Goal: Use online tool/utility: Utilize a website feature to perform a specific function

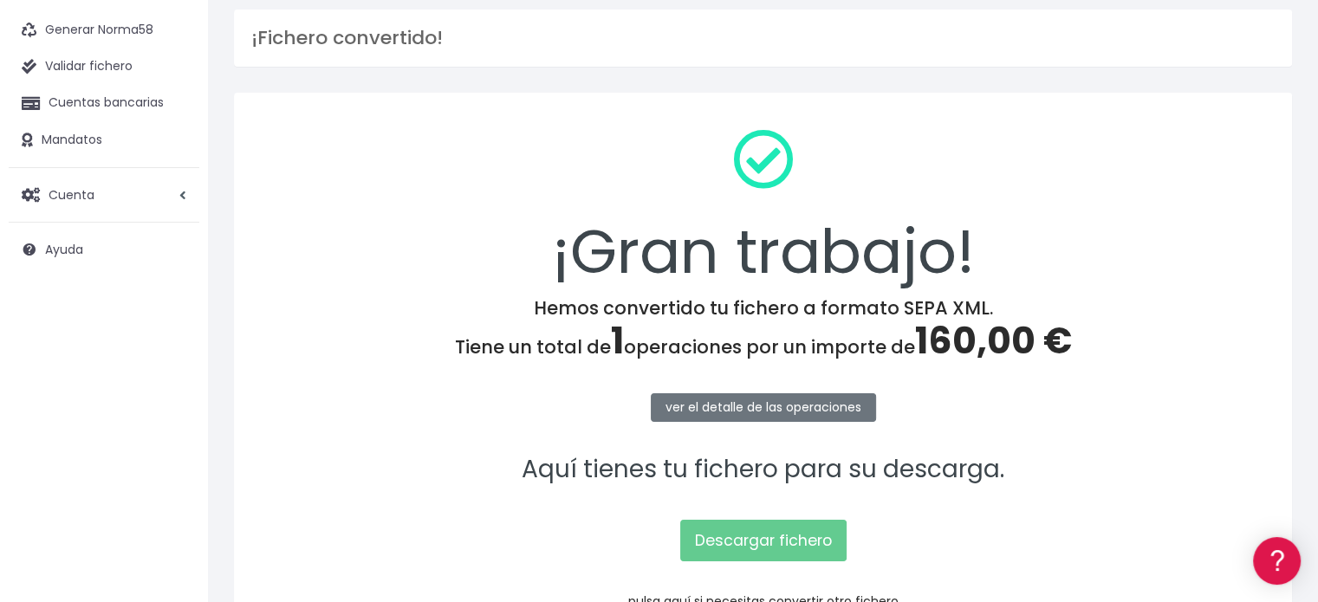
scroll to position [224, 0]
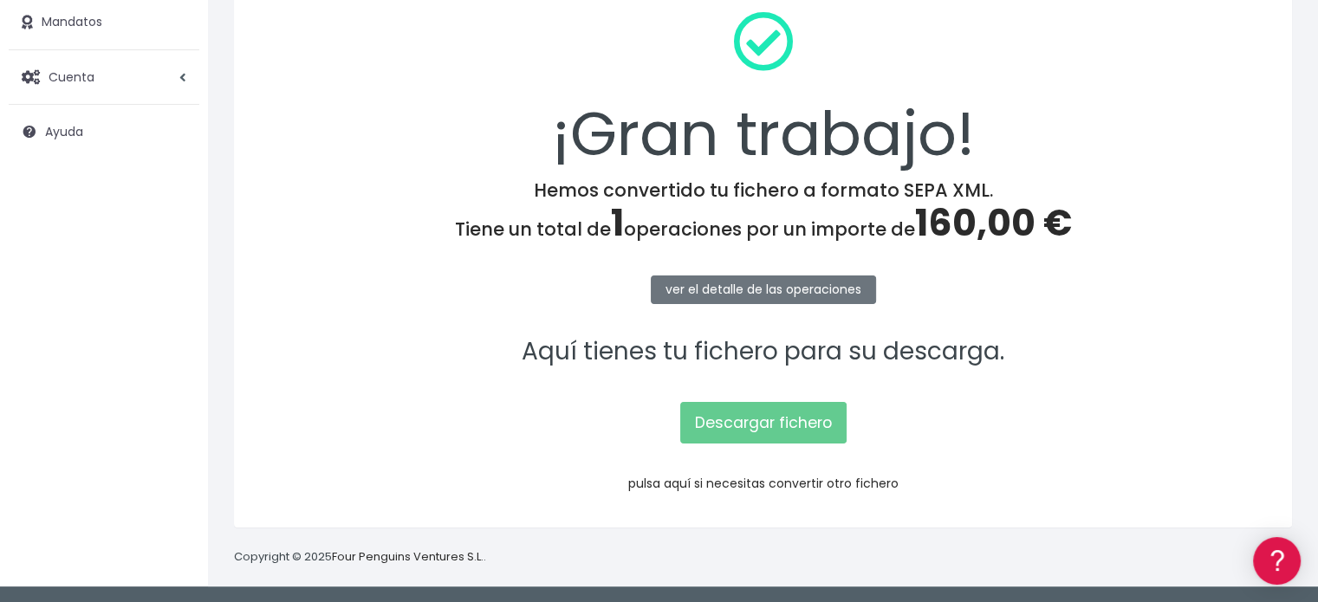
click at [703, 476] on link "pulsa aquí si necesitas convertir otro fichero" at bounding box center [763, 483] width 270 height 17
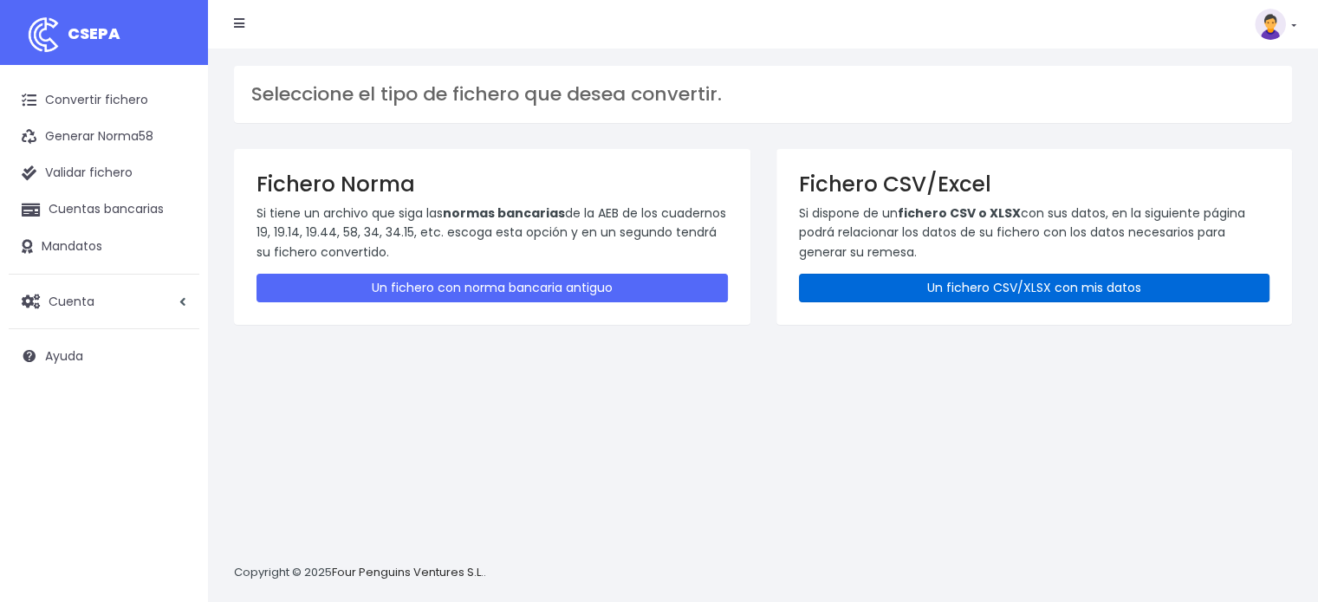
click at [878, 283] on link "Un fichero CSV/XLSX con mis datos" at bounding box center [1034, 288] width 471 height 29
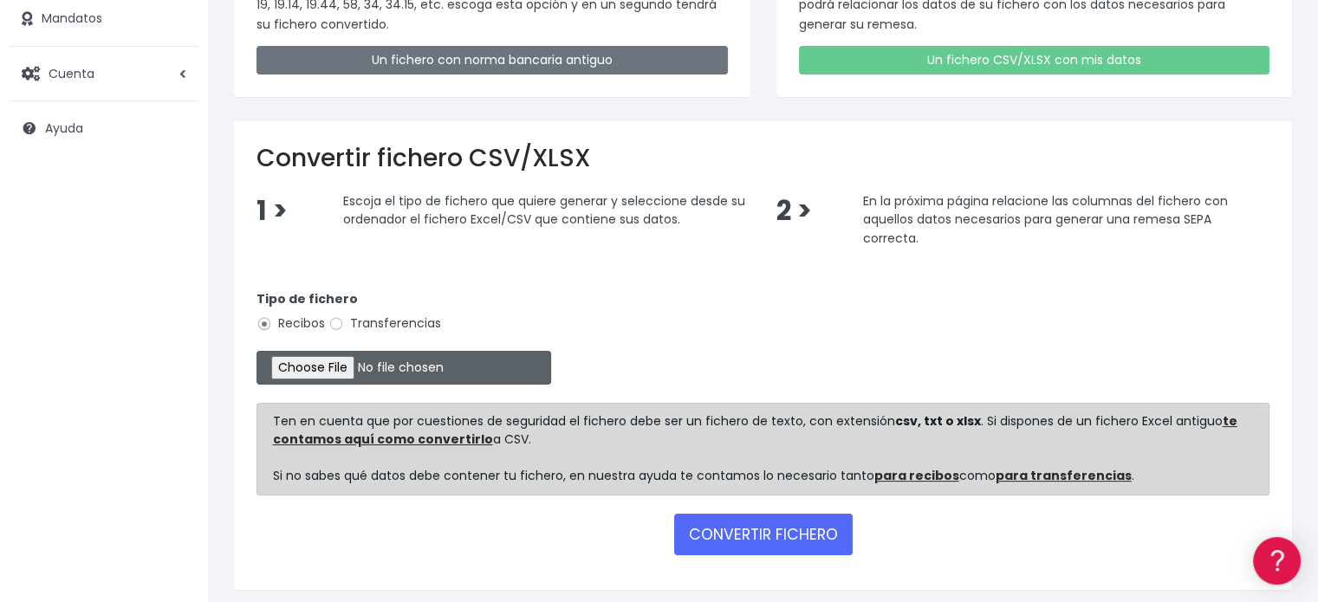
click at [350, 366] on input "file" at bounding box center [403, 368] width 295 height 34
type input "C:\fakepath\MASTER RRHH SEPTIEMBRE 2025.xlsx"
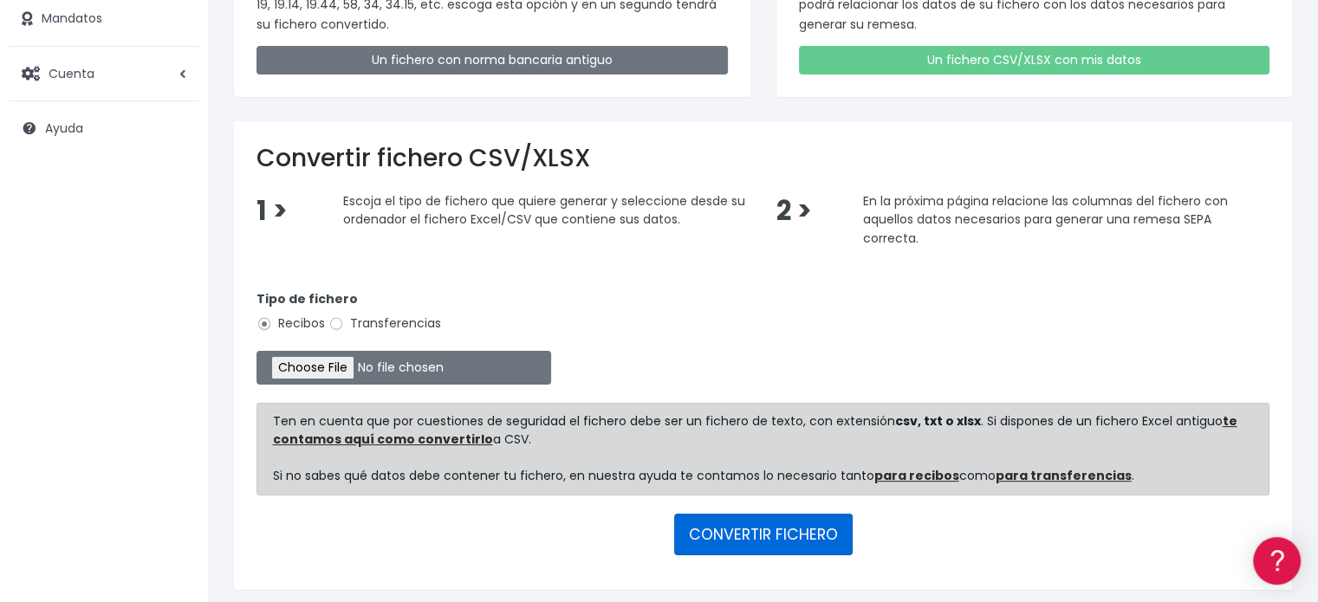
click at [776, 533] on button "CONVERTIR FICHERO" at bounding box center [763, 535] width 178 height 42
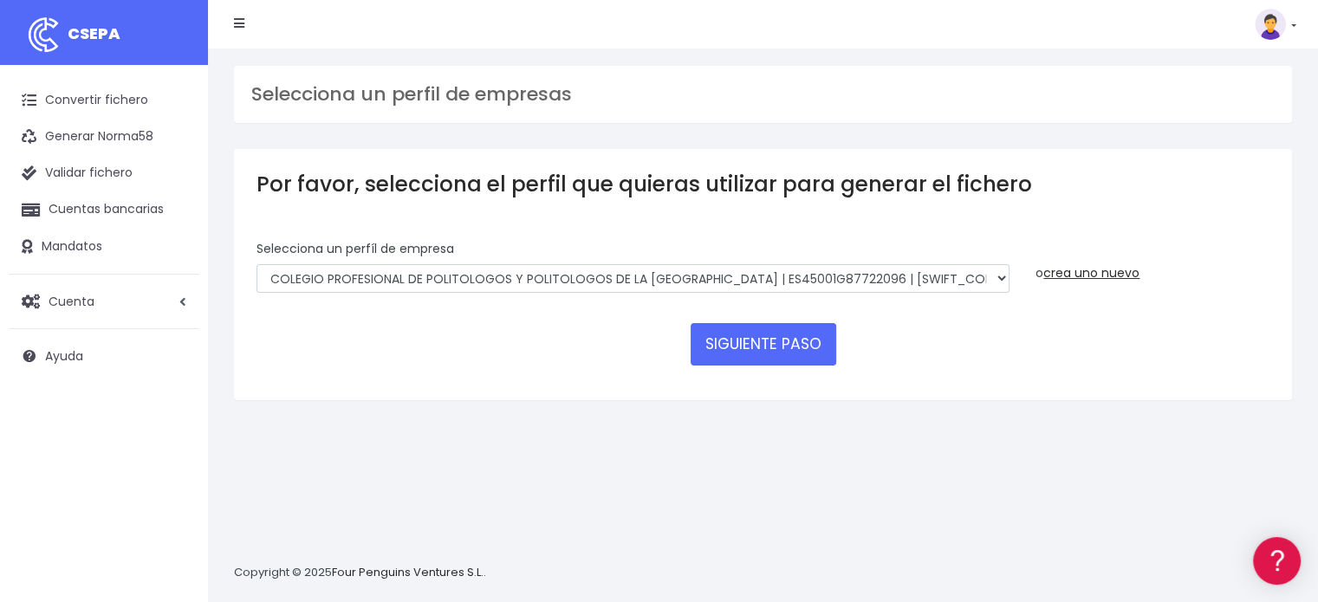
scroll to position [16, 0]
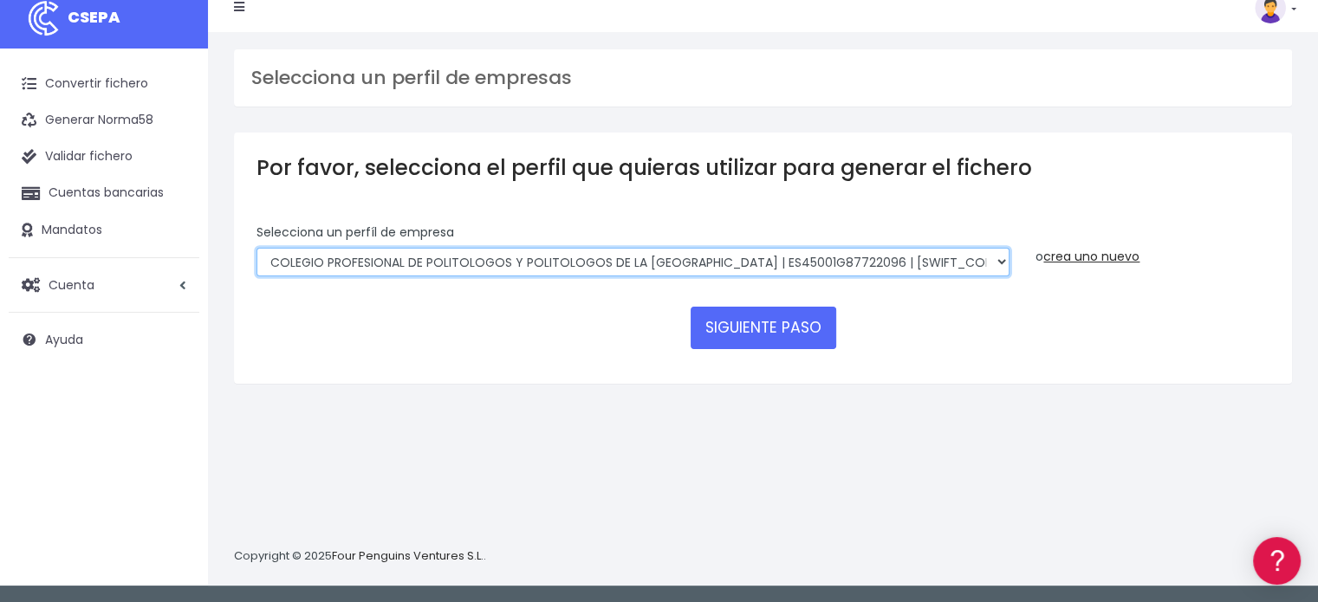
drag, startPoint x: 701, startPoint y: 253, endPoint x: 683, endPoint y: 337, distance: 86.0
click at [683, 337] on form "Selecciona un perfíl de empresa COLEGIO PROFESIONAL DE POLITOLOGOS Y POLITOLOGO…" at bounding box center [762, 293] width 1013 height 138
click at [256, 248] on select "COLEGIO PROFESIONAL DE POLITOLOGOS Y POLITOLOGOS DE LA COMUNIDAD DE MADRID | ES…" at bounding box center [632, 262] width 753 height 29
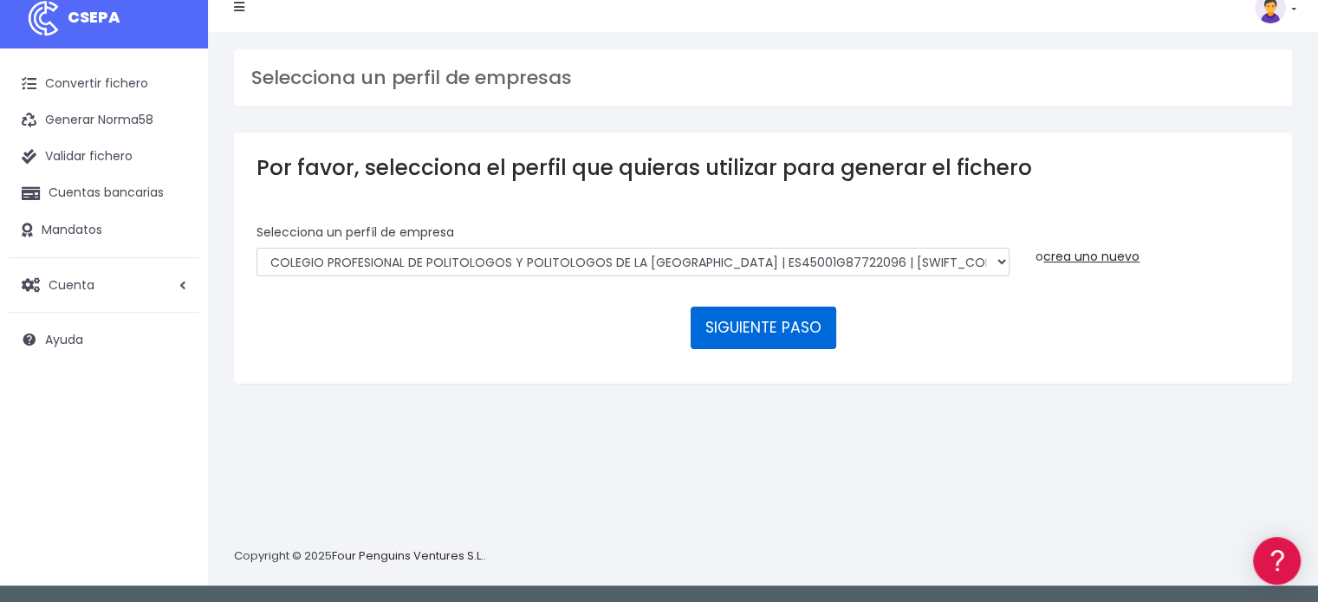
click at [731, 344] on button "SIGUIENTE PASO" at bounding box center [763, 328] width 146 height 42
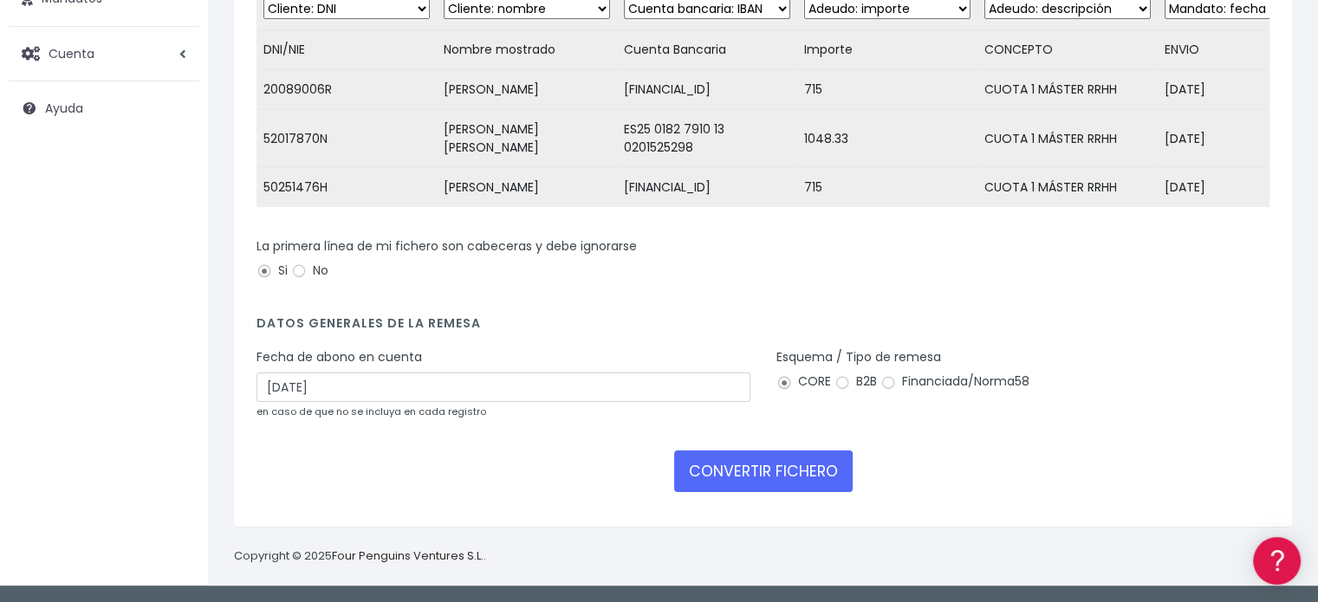
scroll to position [293, 0]
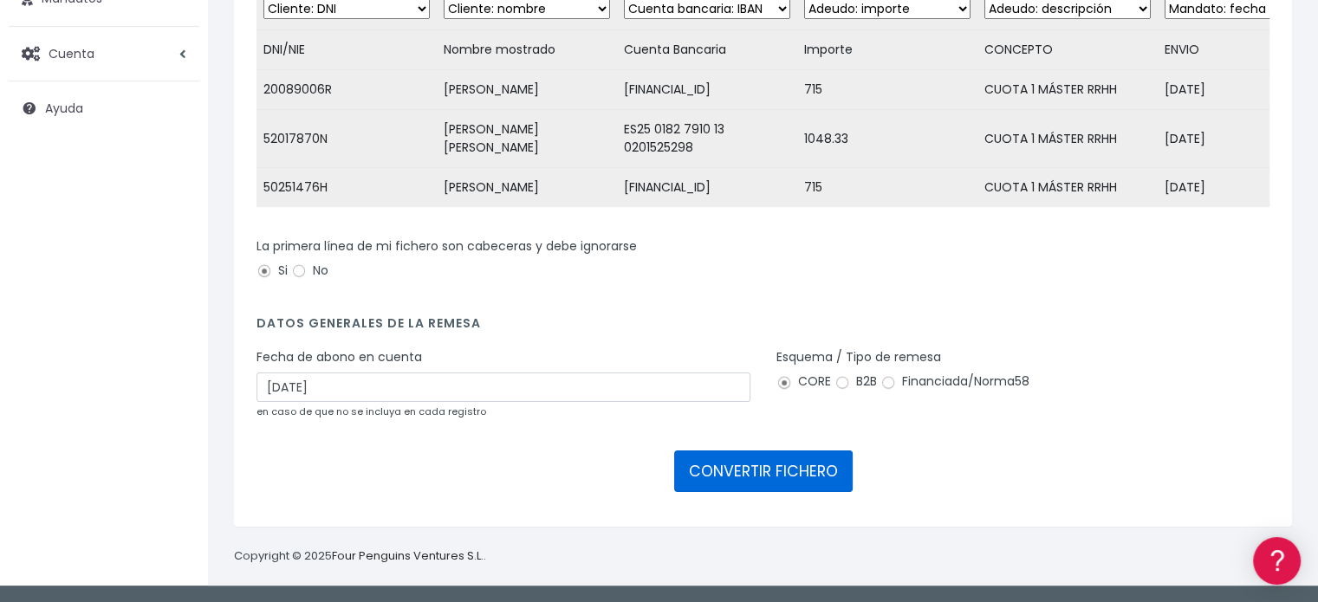
click at [757, 461] on button "CONVERTIR FICHERO" at bounding box center [763, 472] width 178 height 42
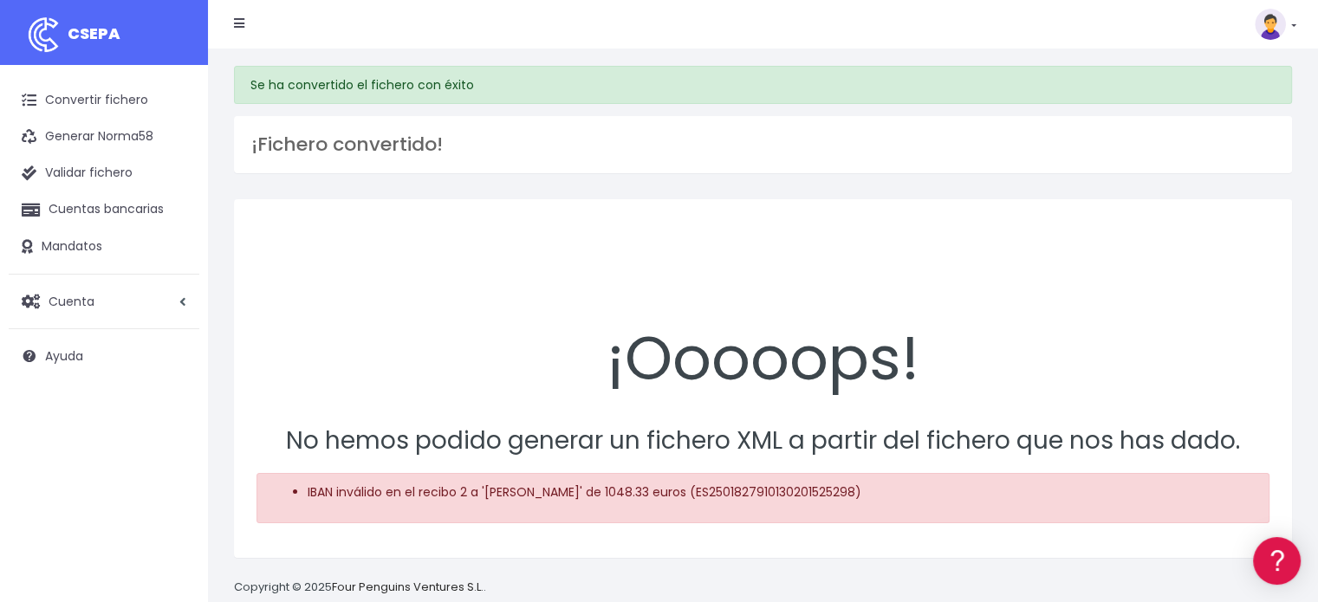
scroll to position [30, 0]
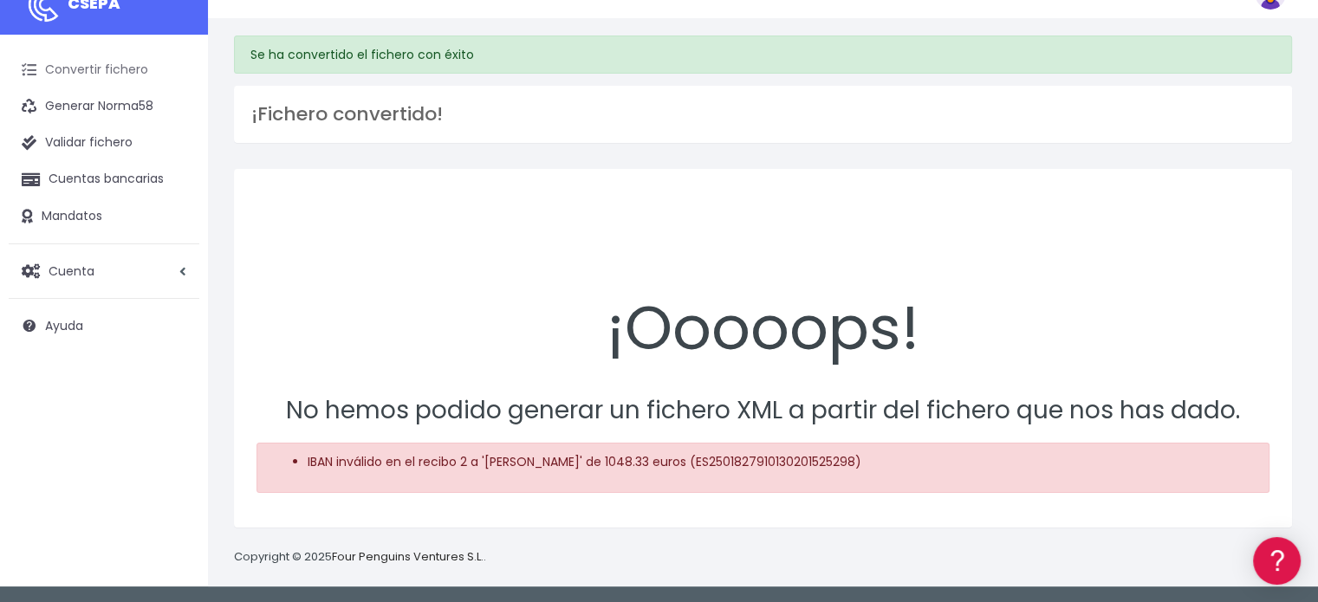
click at [68, 59] on link "Convertir fichero" at bounding box center [104, 70] width 191 height 36
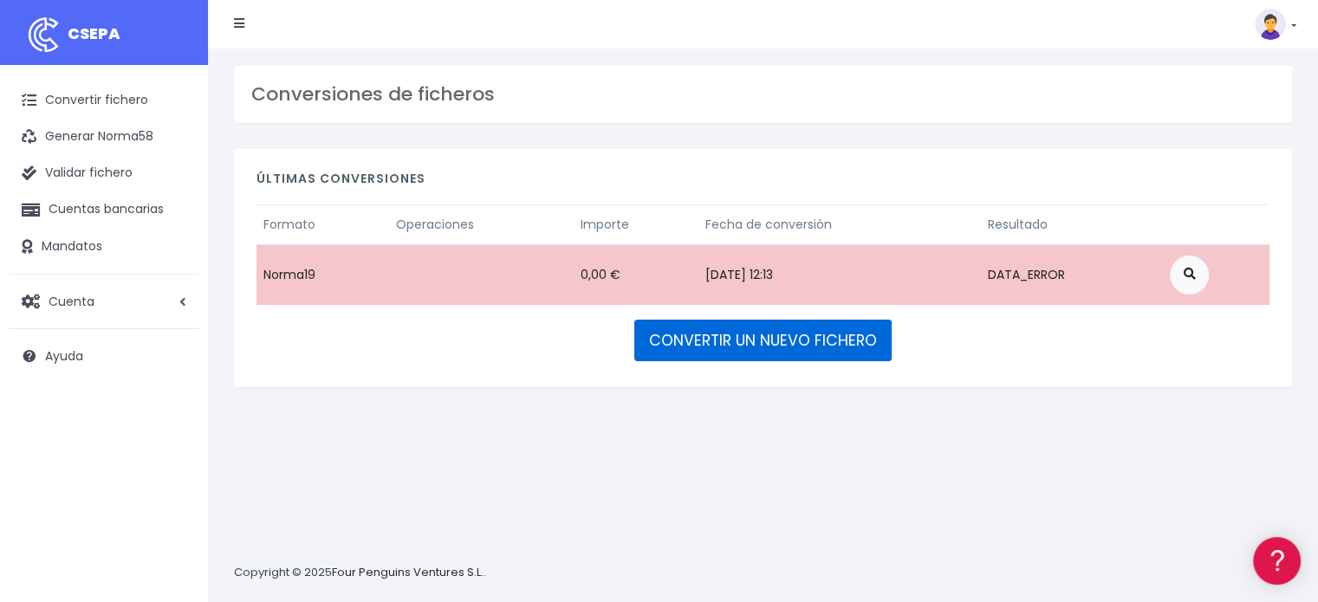
click at [757, 328] on link "CONVERTIR UN NUEVO FICHERO" at bounding box center [762, 341] width 257 height 42
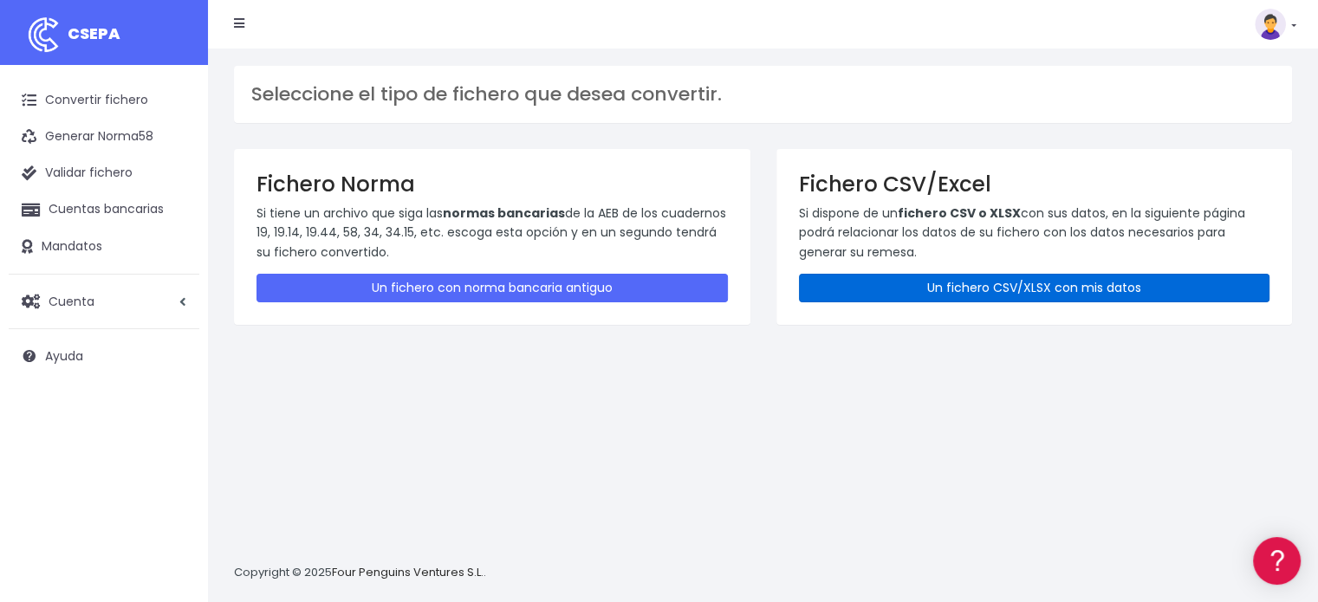
click at [918, 274] on link "Un fichero CSV/XLSX con mis datos" at bounding box center [1034, 288] width 471 height 29
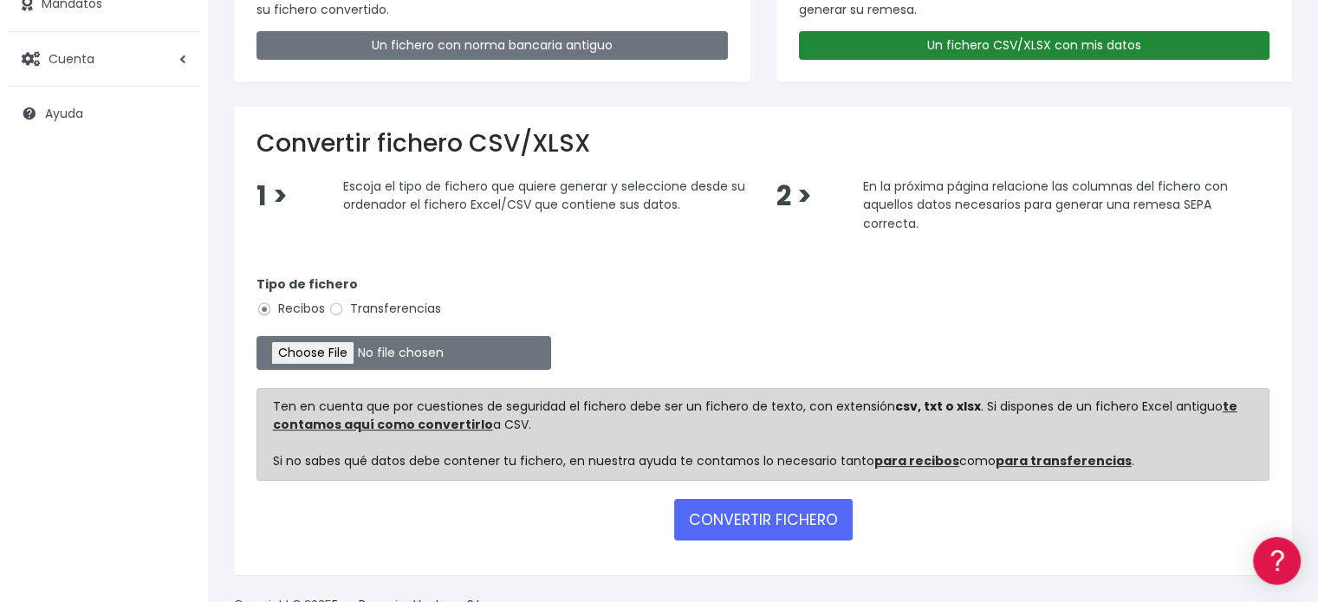
scroll to position [248, 0]
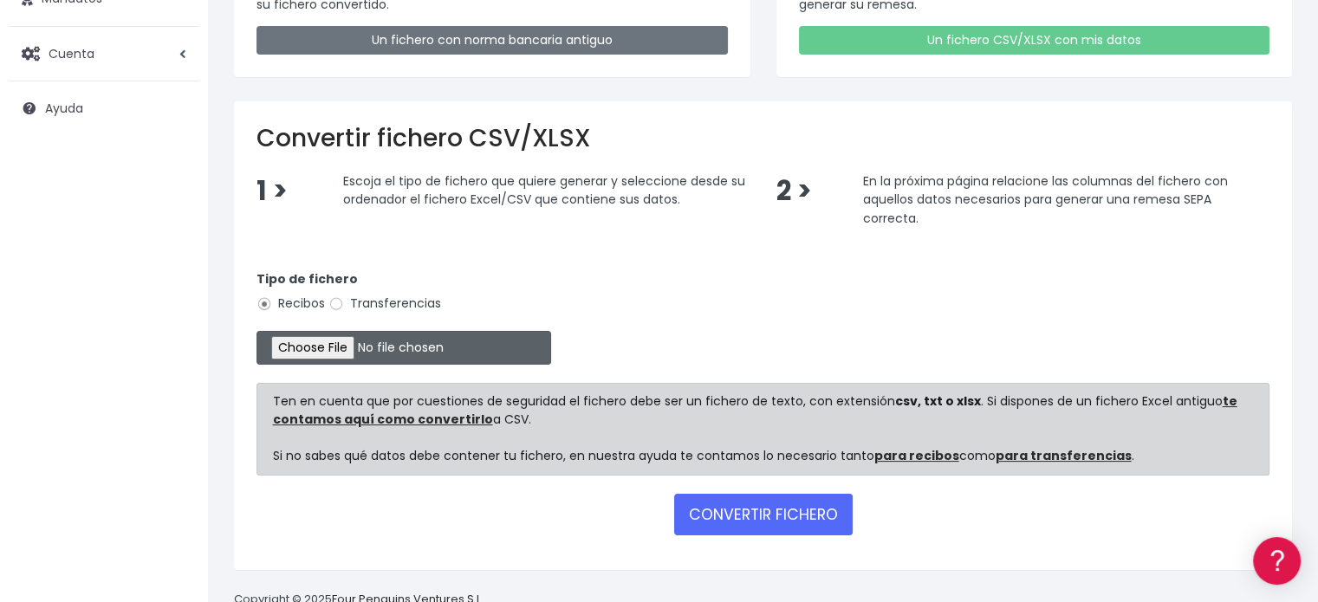
click at [277, 353] on input "file" at bounding box center [403, 348] width 295 height 34
click at [256, 331] on input "file" at bounding box center [403, 348] width 295 height 34
type input "C:\fakepath\MASTER RRHH SEPTIEMBRE 2025.xlsx"
click at [766, 537] on form "Tipo de fichero Recibos Transferencias Ten en cuenta que por cuestiones de segu…" at bounding box center [762, 399] width 1013 height 295
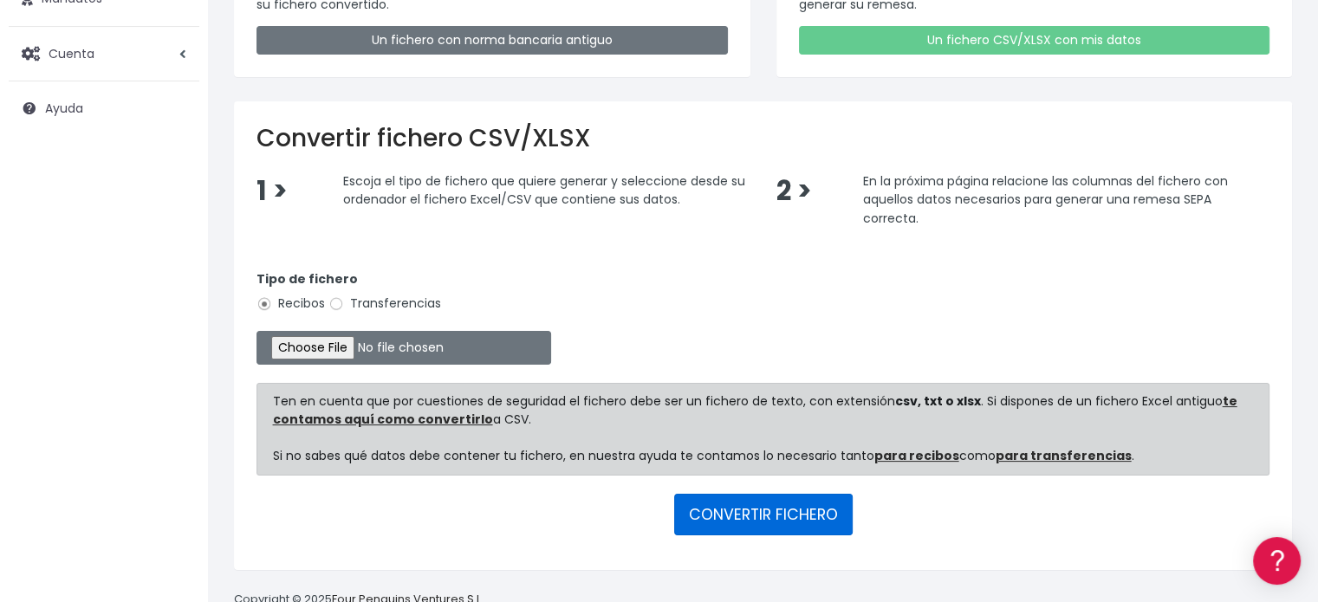
click at [752, 522] on button "CONVERTIR FICHERO" at bounding box center [763, 515] width 178 height 42
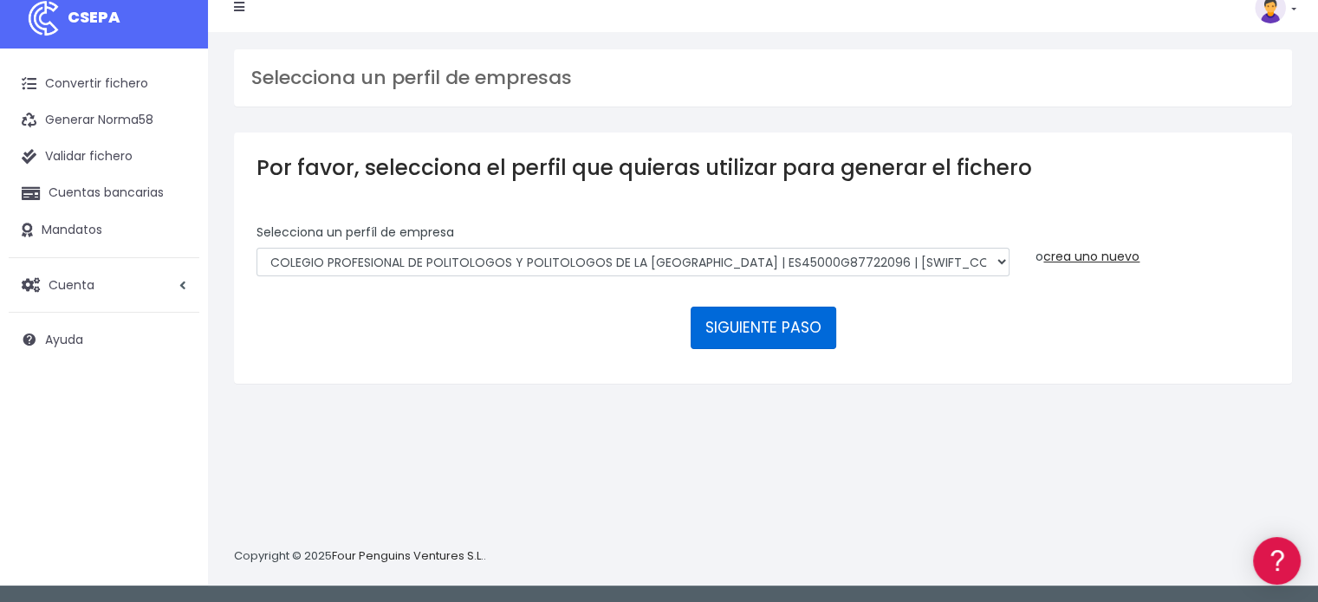
click at [759, 335] on button "SIGUIENTE PASO" at bounding box center [763, 328] width 146 height 42
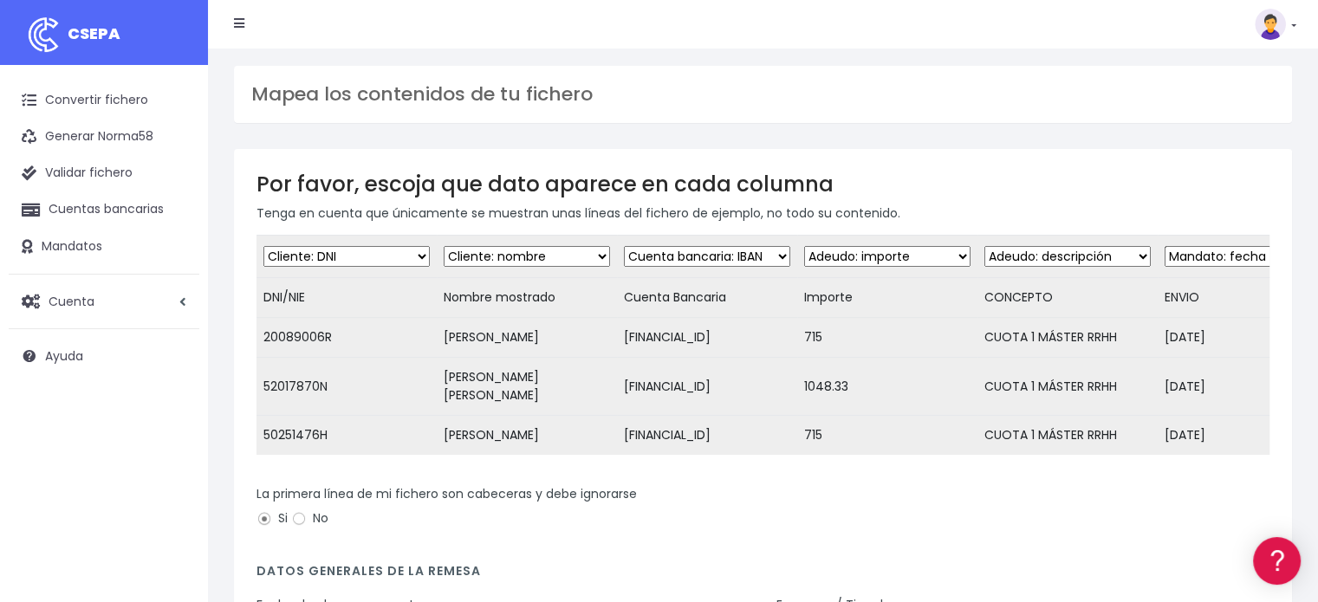
scroll to position [295, 0]
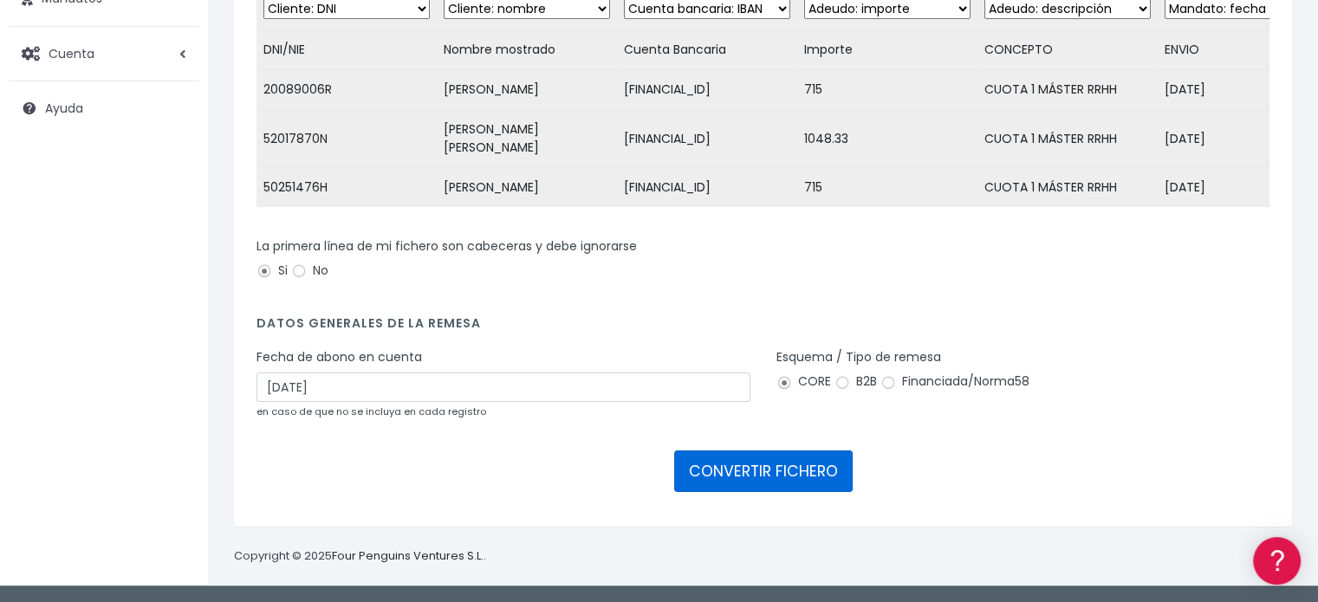
click at [769, 488] on button "CONVERTIR FICHERO" at bounding box center [763, 472] width 178 height 42
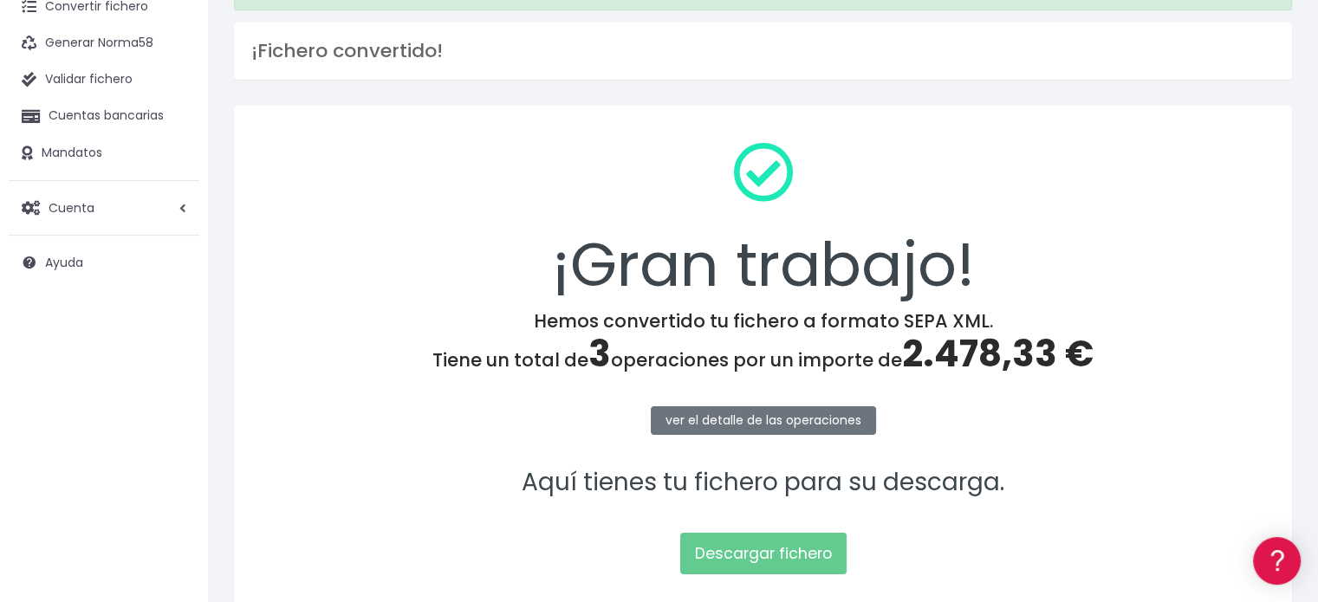
scroll to position [100, 0]
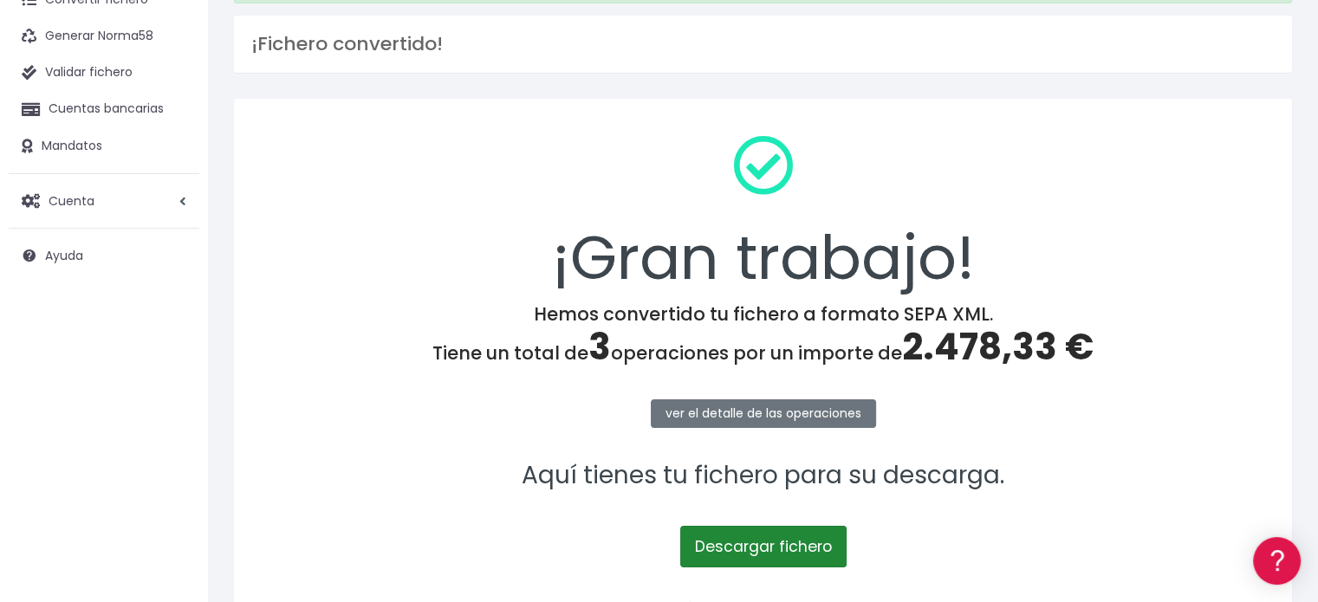
click at [780, 540] on link "Descargar fichero" at bounding box center [763, 547] width 166 height 42
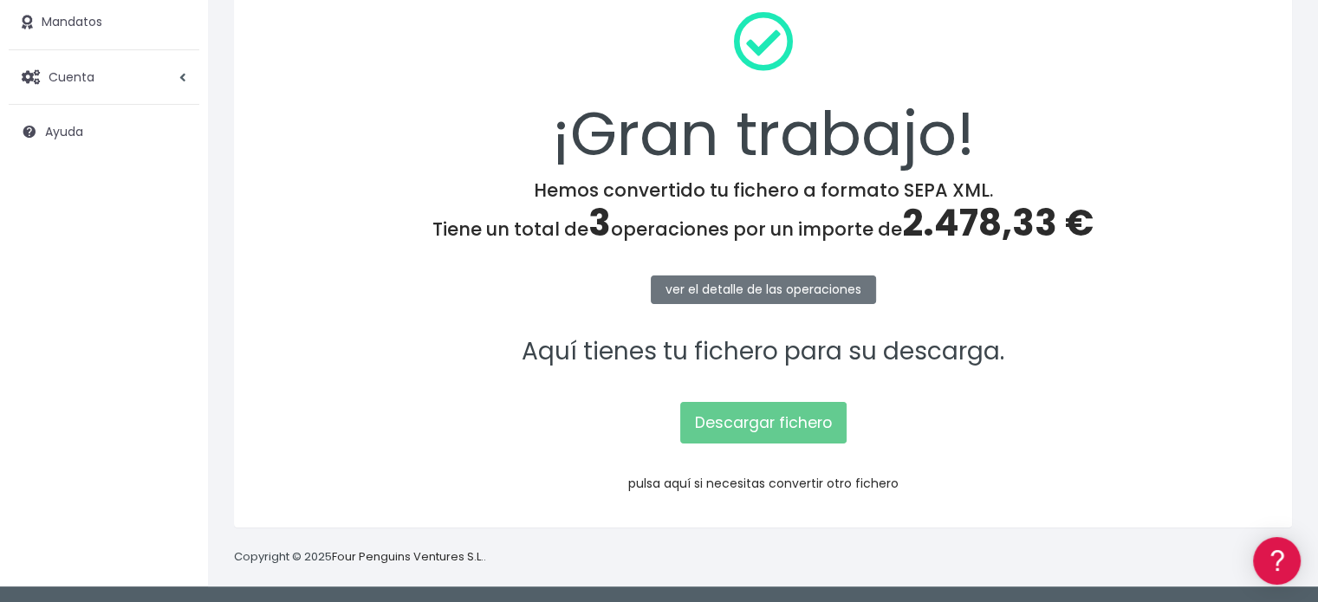
click at [770, 477] on link "pulsa aquí si necesitas convertir otro fichero" at bounding box center [763, 483] width 270 height 17
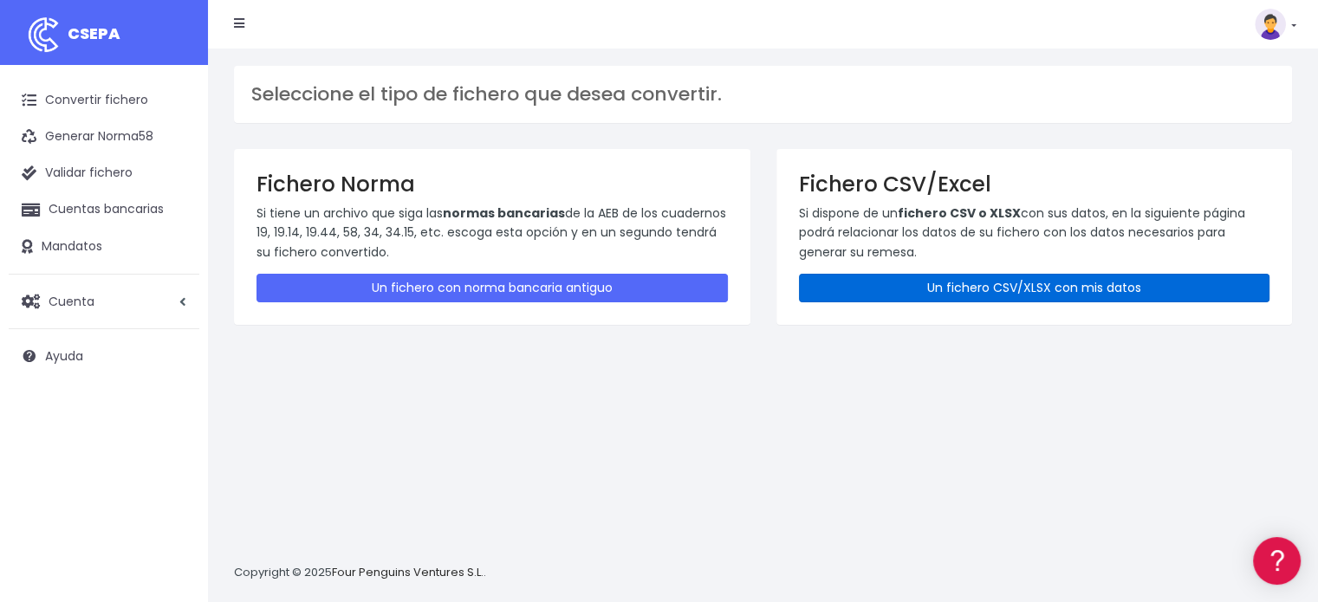
click at [939, 274] on link "Un fichero CSV/XLSX con mis datos" at bounding box center [1034, 288] width 471 height 29
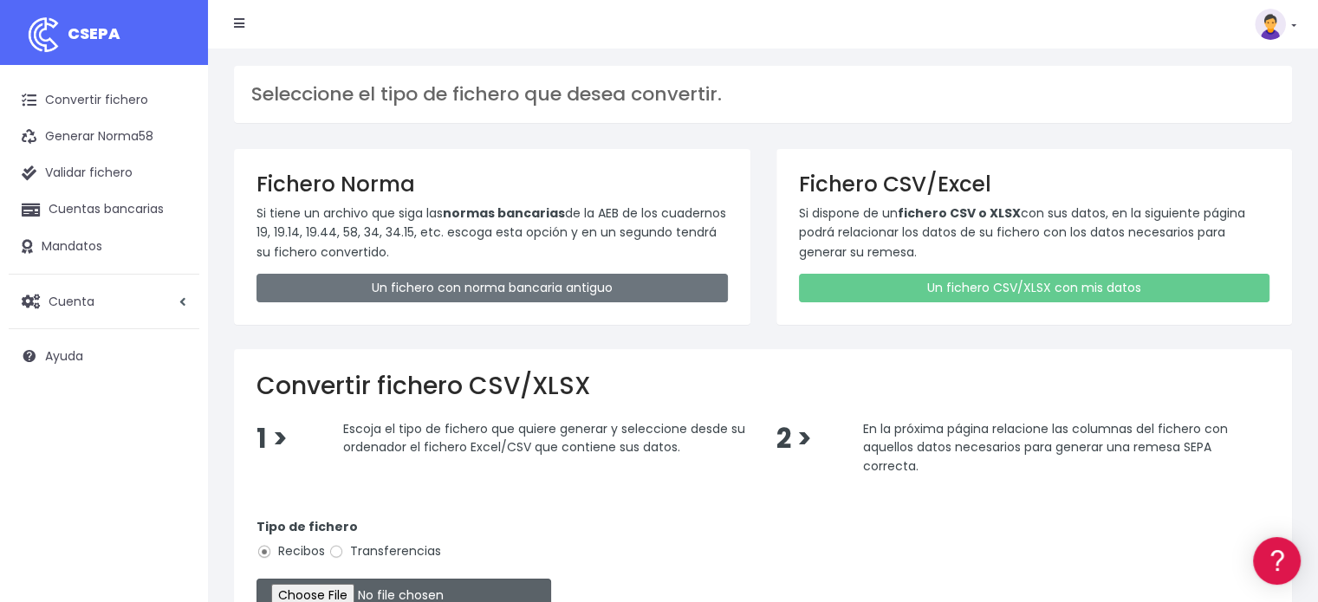
click at [360, 581] on input "file" at bounding box center [403, 596] width 295 height 34
type input "C:\fakepath\MASTER RRHH SEPTIEMBRE 2025.xlsx"
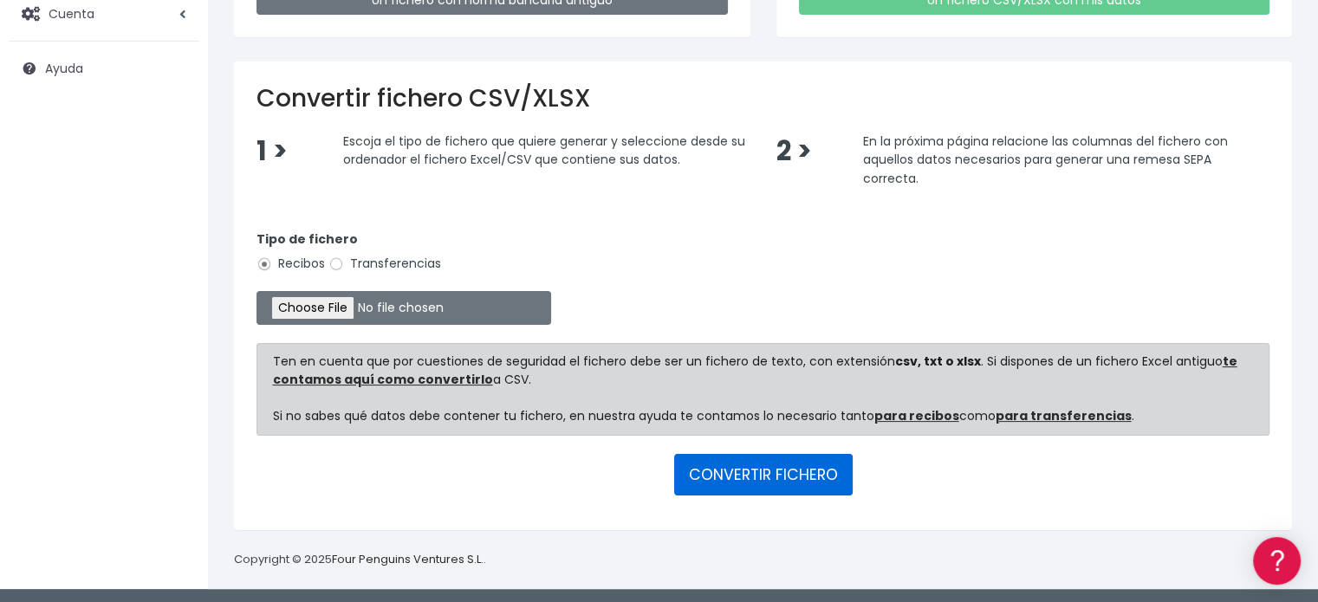
click at [703, 459] on button "CONVERTIR FICHERO" at bounding box center [763, 475] width 178 height 42
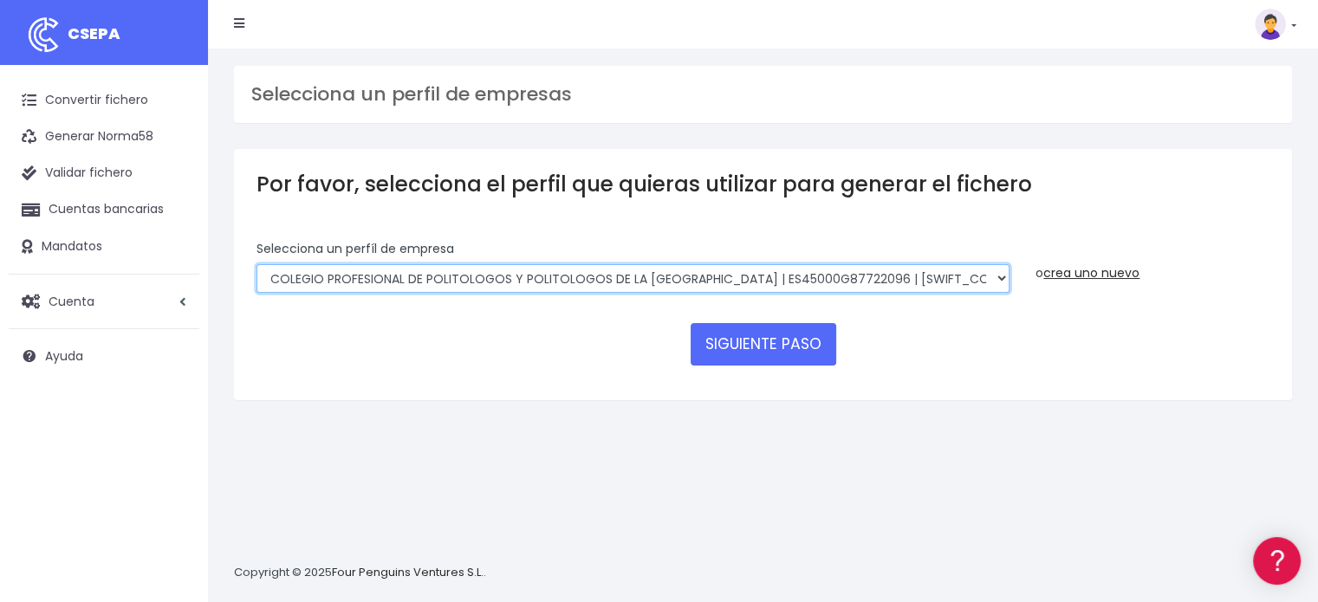
click at [692, 282] on select "COLEGIO PROFESIONAL DE POLITOLOGOS Y POLITOLOGOS DE LA [GEOGRAPHIC_DATA] | ES45…" at bounding box center [632, 278] width 753 height 29
select select "2134"
click at [256, 264] on select "COLEGIO PROFESIONAL DE POLITOLOGOS Y POLITOLOGOS DE LA [GEOGRAPHIC_DATA] | ES45…" at bounding box center [632, 278] width 753 height 29
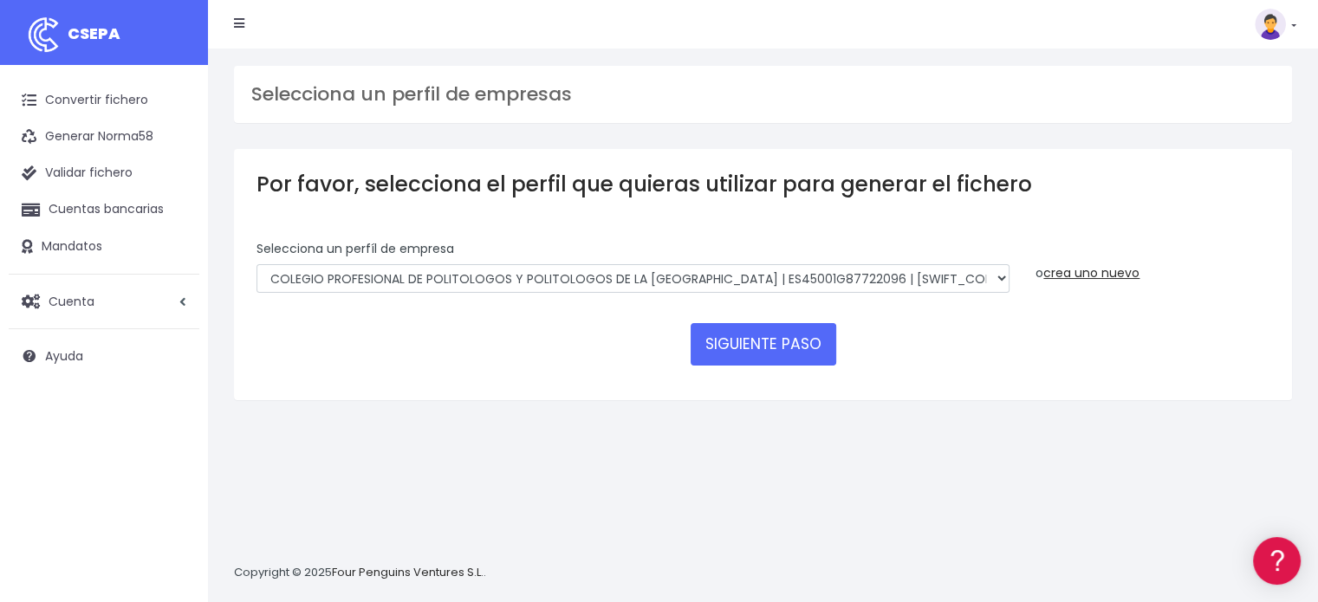
click at [736, 316] on form "Selecciona un perfíl de empresa COLEGIO PROFESIONAL DE POLITOLOGOS Y POLITOLOGO…" at bounding box center [762, 309] width 1013 height 138
click at [744, 328] on button "SIGUIENTE PASO" at bounding box center [763, 344] width 146 height 42
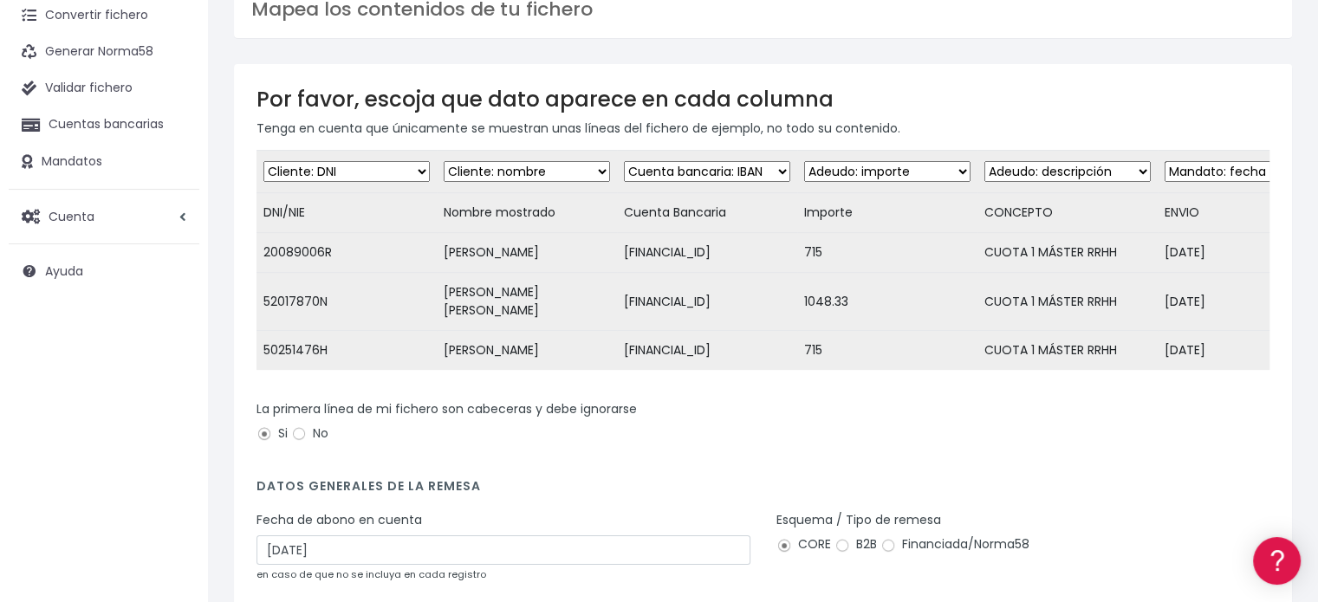
scroll to position [295, 0]
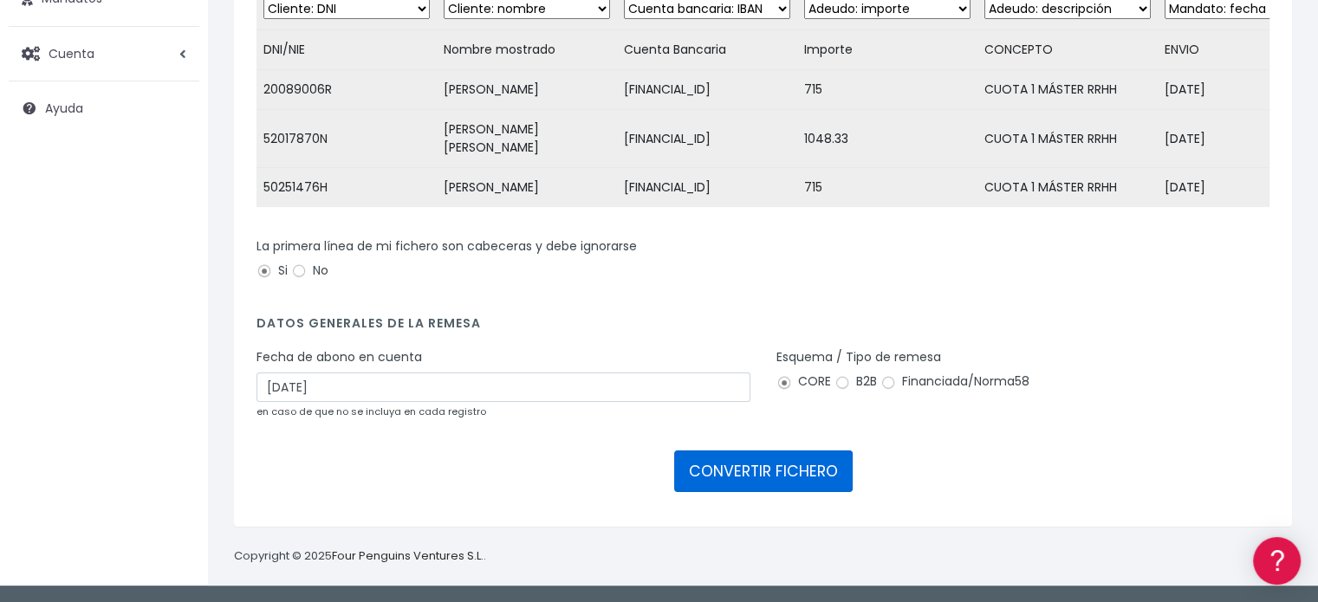
click at [764, 457] on button "CONVERTIR FICHERO" at bounding box center [763, 472] width 178 height 42
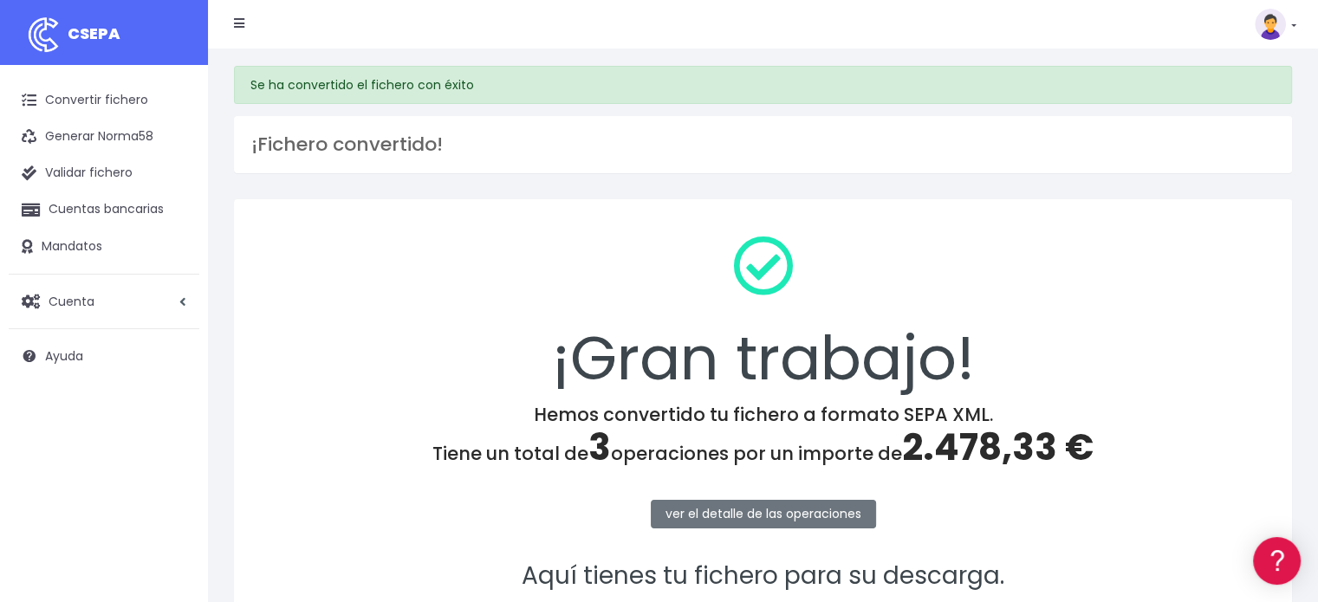
scroll to position [224, 0]
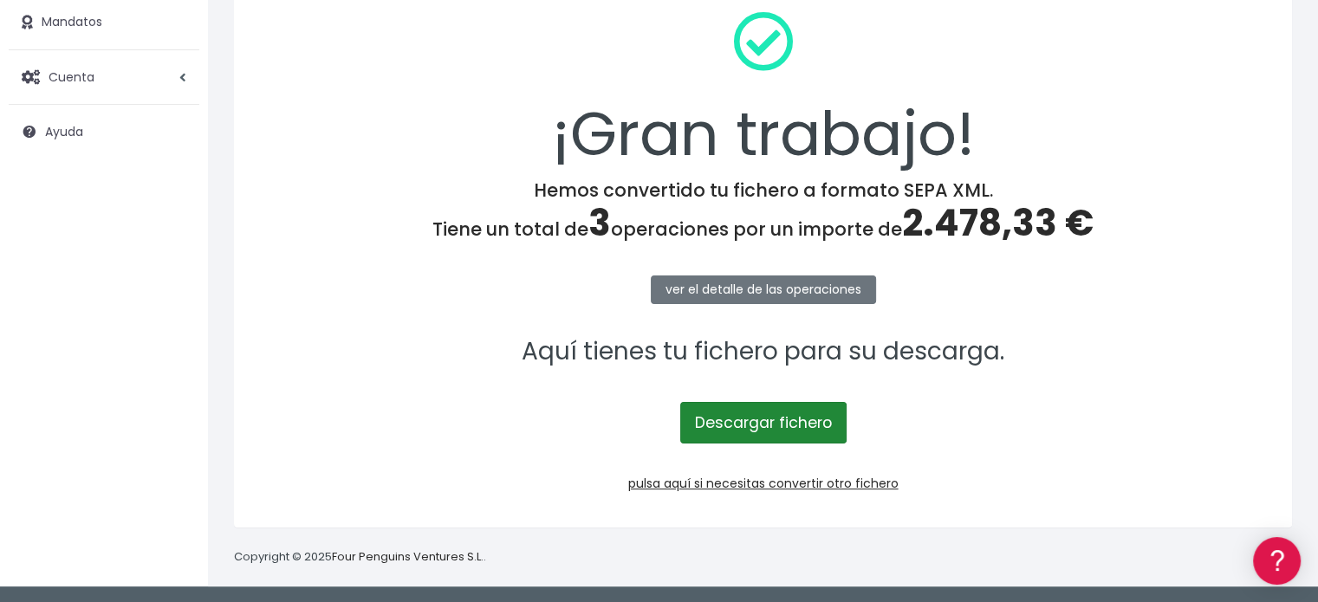
click at [742, 422] on link "Descargar fichero" at bounding box center [763, 423] width 166 height 42
drag, startPoint x: 739, startPoint y: 452, endPoint x: 717, endPoint y: 418, distance: 40.1
click at [717, 418] on div "¡Gran trabajo! Hemos convertido tu fichero a formato SEPA XML. Tiene un total d…" at bounding box center [763, 251] width 1058 height 553
click at [717, 418] on link "Descargar fichero" at bounding box center [763, 423] width 166 height 42
